Goal: Task Accomplishment & Management: Use online tool/utility

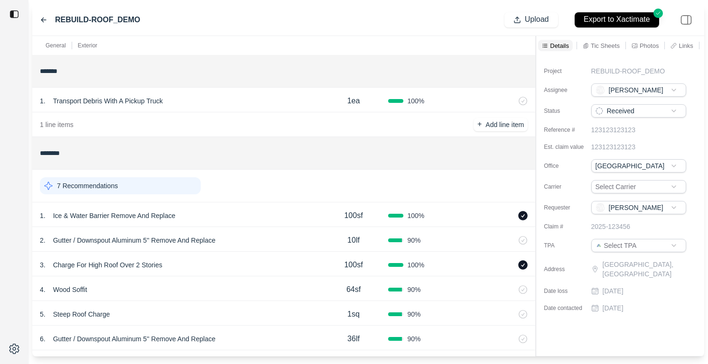
click at [40, 16] on div "REBUILD-ROOF_DEMO" at bounding box center [90, 19] width 101 height 11
click at [40, 22] on icon at bounding box center [44, 20] width 8 height 8
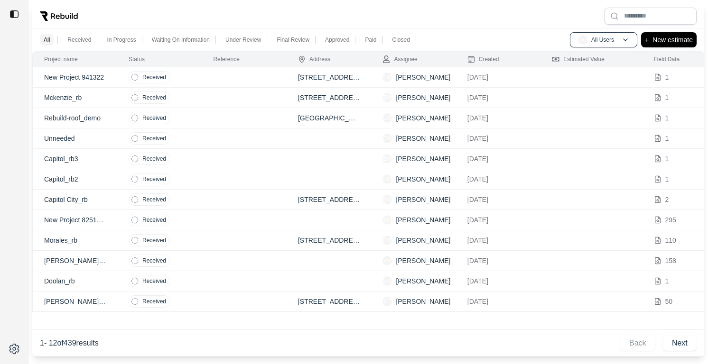
click at [269, 79] on td at bounding box center [244, 77] width 84 height 20
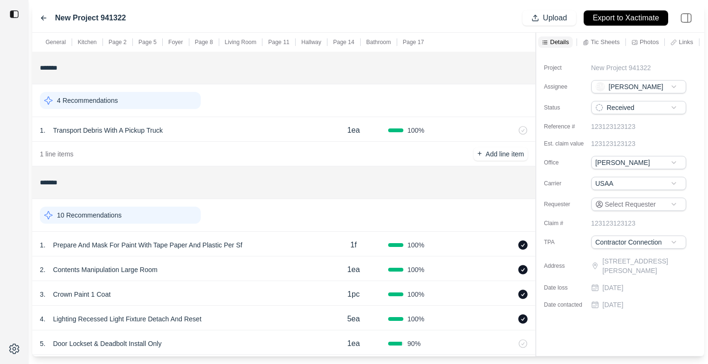
click at [607, 46] on p "Tic Sheets" at bounding box center [605, 42] width 29 height 8
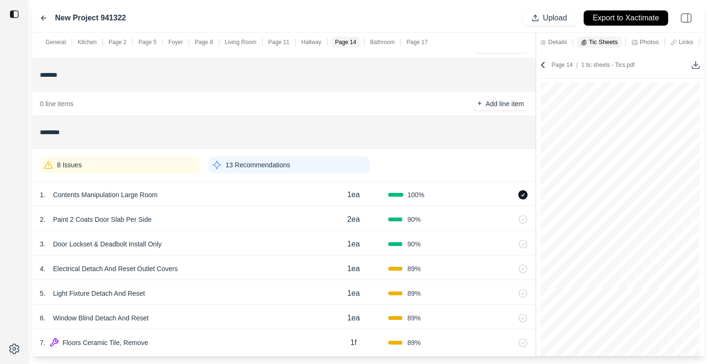
click at [248, 45] on p "Living Room" at bounding box center [241, 42] width 32 height 8
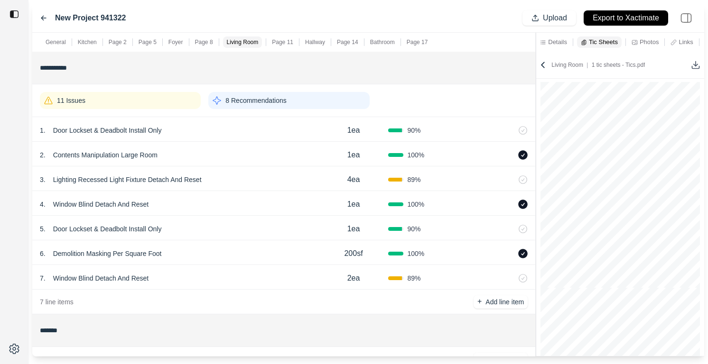
click at [149, 107] on div "11 Issues" at bounding box center [120, 100] width 161 height 17
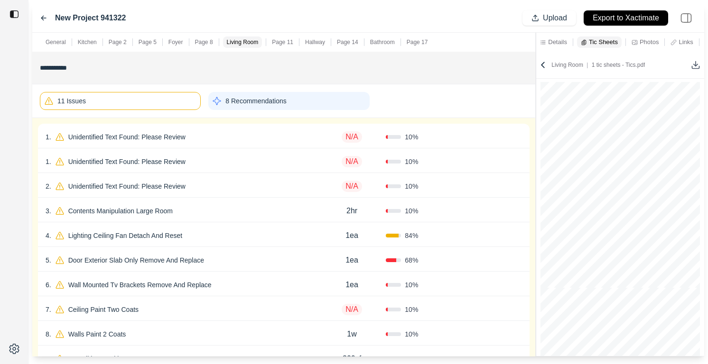
click at [229, 155] on div "1 . Unidentified Text Found: Please Review" at bounding box center [182, 161] width 272 height 13
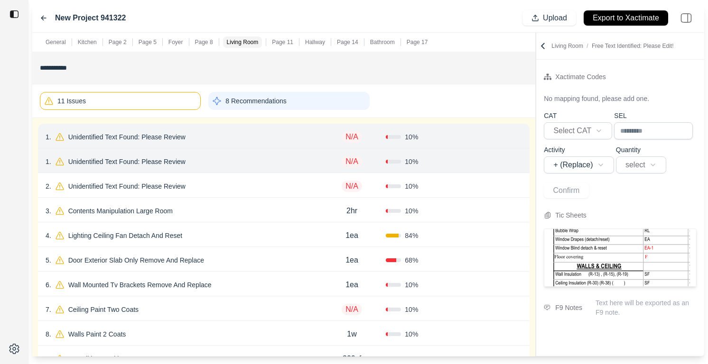
click at [230, 183] on div "2 . Unidentified Text Found: Please Review" at bounding box center [182, 186] width 272 height 13
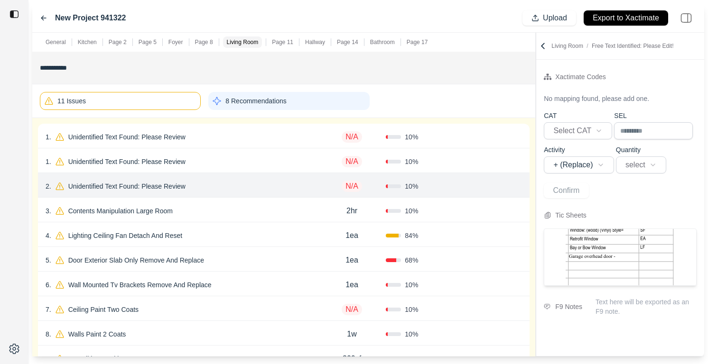
click at [161, 104] on div "11 Issues" at bounding box center [120, 101] width 161 height 18
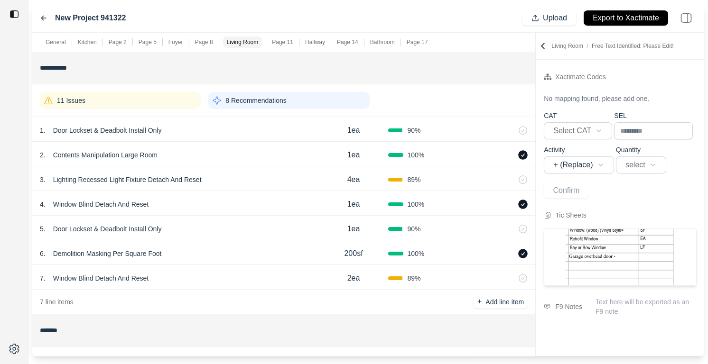
click at [49, 43] on p "General" at bounding box center [56, 42] width 20 height 8
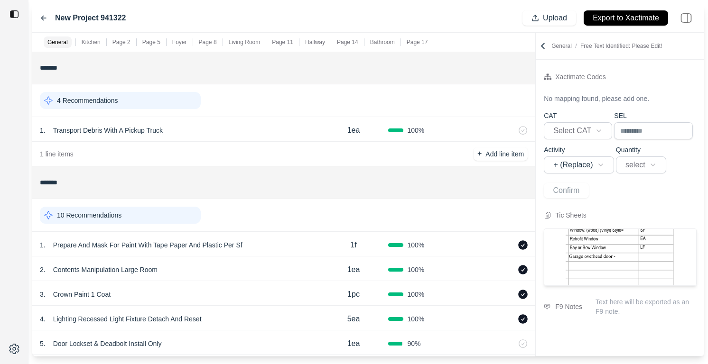
click at [122, 47] on div "Page 2" at bounding box center [122, 42] width 22 height 11
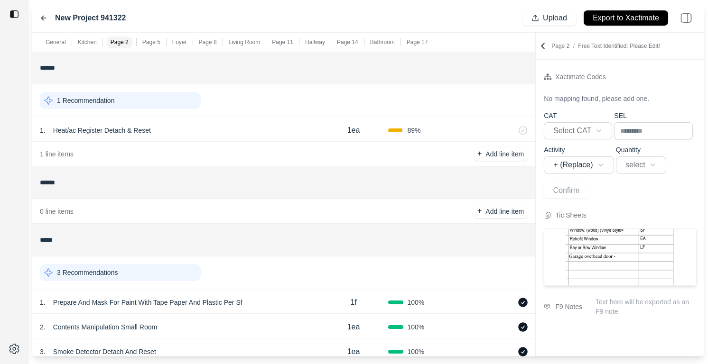
click at [146, 45] on p "Page 5" at bounding box center [151, 42] width 18 height 8
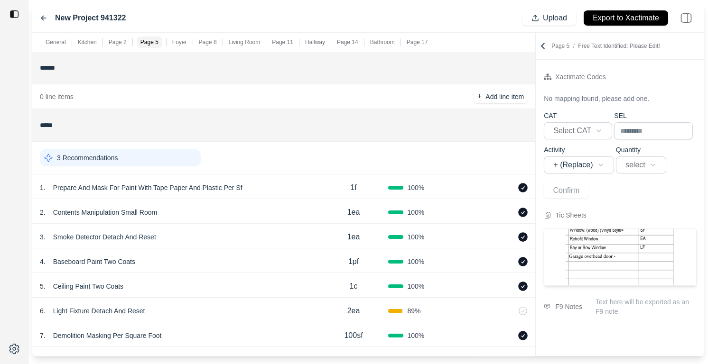
click at [176, 43] on p "Foyer" at bounding box center [179, 42] width 15 height 8
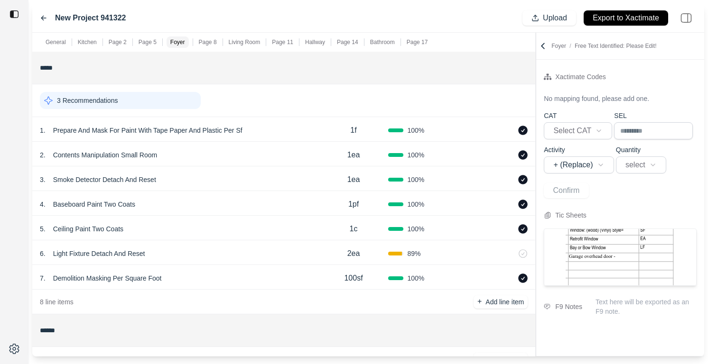
click at [209, 41] on p "Page 8" at bounding box center [208, 42] width 18 height 8
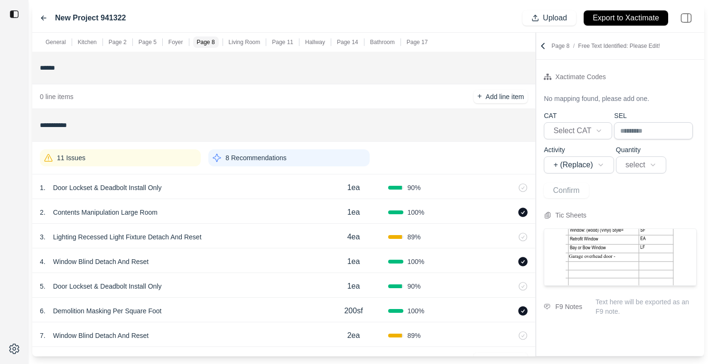
click at [46, 18] on icon at bounding box center [44, 18] width 8 height 8
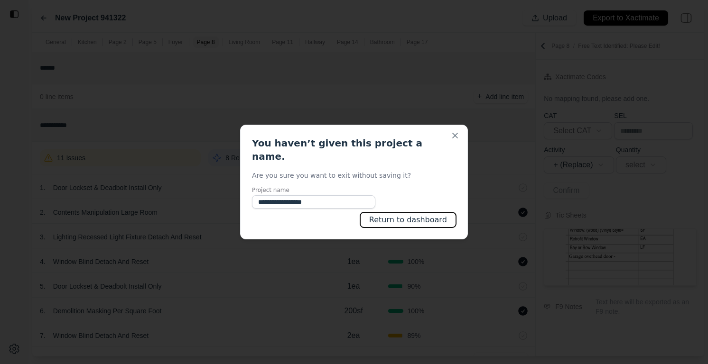
click at [432, 218] on button "Return to dashboard" at bounding box center [408, 220] width 96 height 15
